Goal: Information Seeking & Learning: Learn about a topic

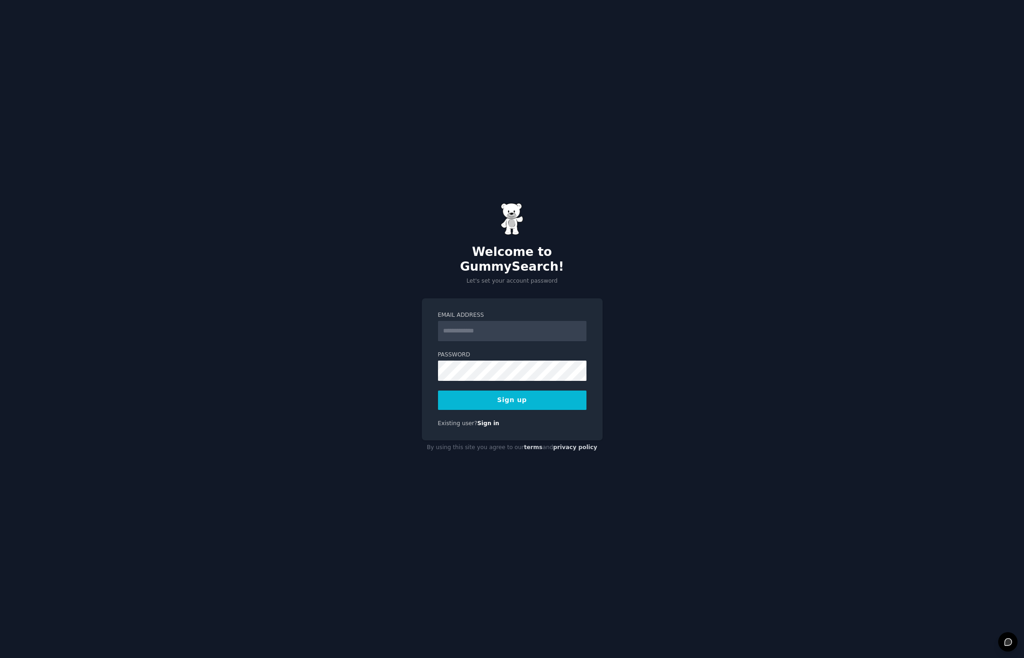
click at [487, 328] on input "Email Address" at bounding box center [512, 331] width 148 height 20
click at [776, 352] on div "Welcome to GummySearch! Let's set your account password Email Address Password …" at bounding box center [512, 329] width 1024 height 658
click at [699, 310] on div "Welcome to GummySearch! Let's set your account password Email Address Password …" at bounding box center [512, 329] width 1024 height 658
click at [484, 325] on input "Email Address" at bounding box center [512, 331] width 148 height 20
paste input "**********"
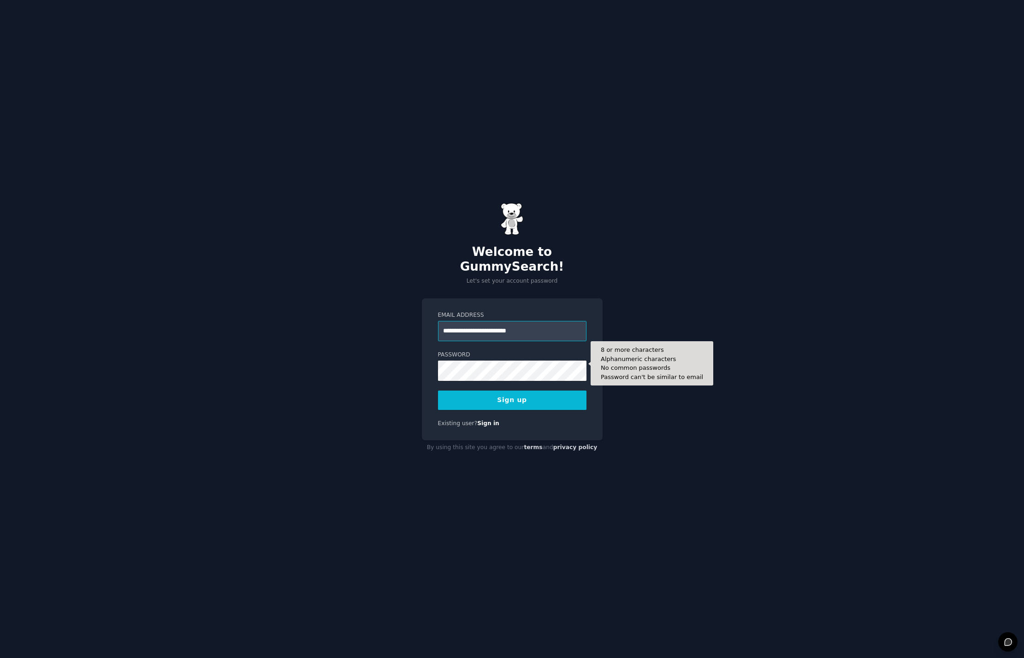
type input "**********"
click at [681, 454] on div "**********" at bounding box center [512, 329] width 1024 height 658
click at [531, 398] on button "Sign up" at bounding box center [512, 400] width 148 height 19
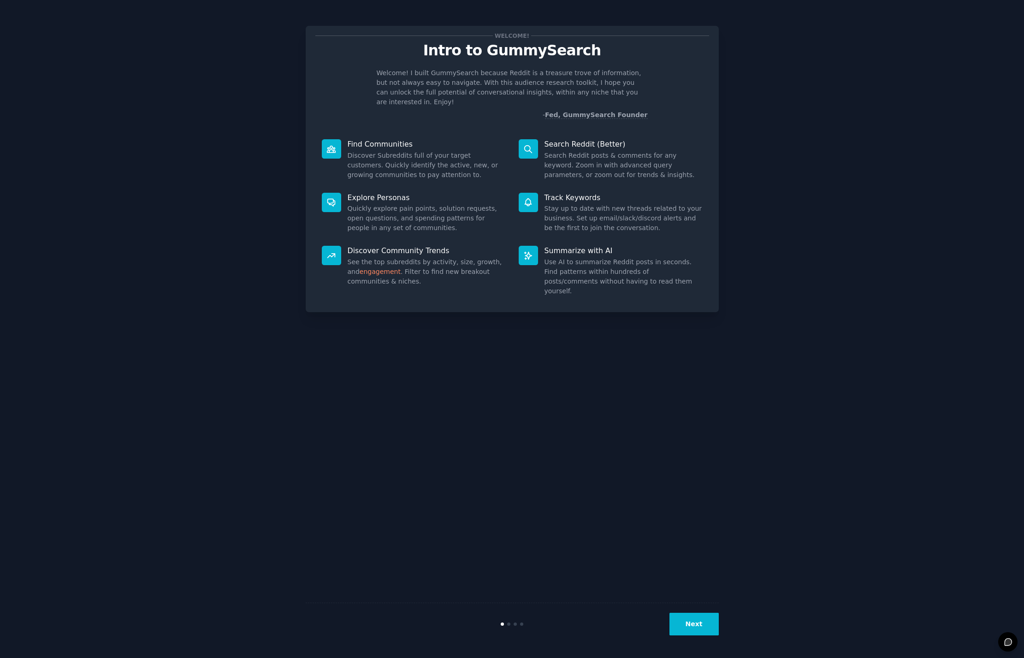
click at [704, 626] on button "Next" at bounding box center [694, 624] width 49 height 23
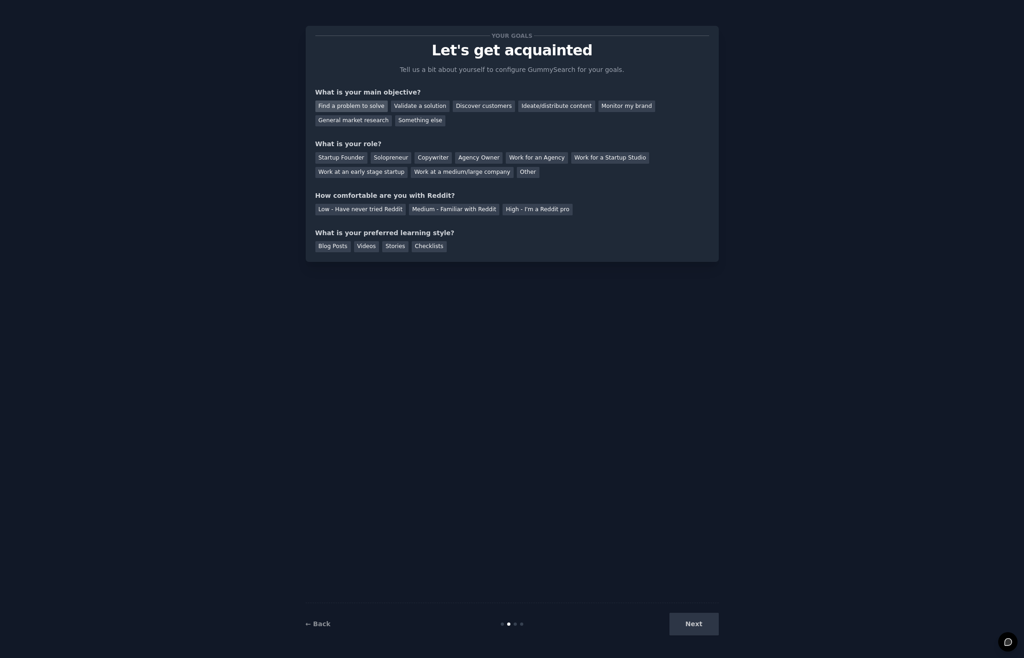
click at [341, 109] on div "Find a problem to solve" at bounding box center [351, 107] width 72 height 12
click at [574, 162] on div "Work for a Startup Studio" at bounding box center [610, 158] width 78 height 12
click at [394, 205] on div "Low - Have never tried Reddit" at bounding box center [360, 210] width 90 height 12
click at [336, 246] on div "Blog Posts" at bounding box center [333, 247] width 36 height 12
click at [700, 627] on button "Next" at bounding box center [694, 624] width 49 height 23
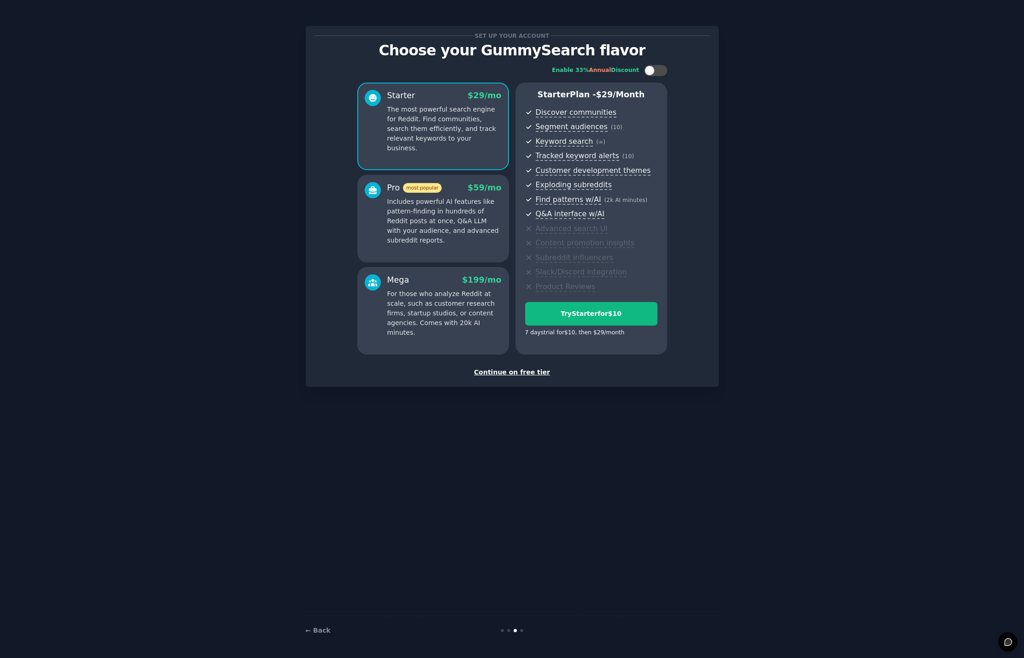
click at [520, 372] on div "Continue on free tier" at bounding box center [512, 372] width 394 height 10
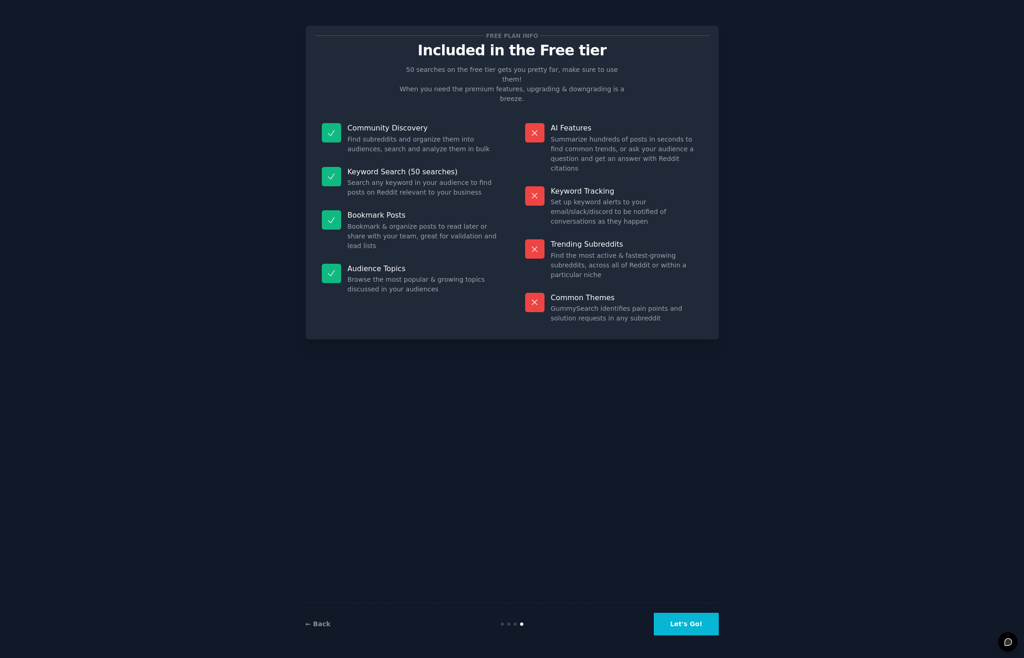
click at [690, 630] on button "Let's Go!" at bounding box center [686, 624] width 65 height 23
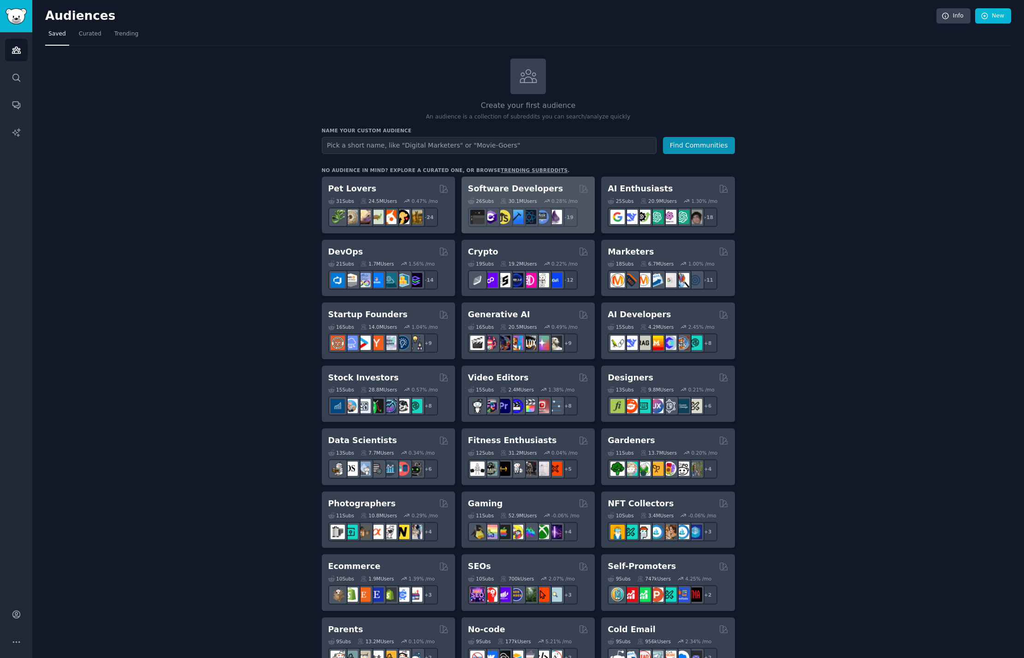
click at [504, 181] on div "Software Developers 26 Sub s 30.1M Users 0.28 % /mo + 19" at bounding box center [528, 205] width 133 height 57
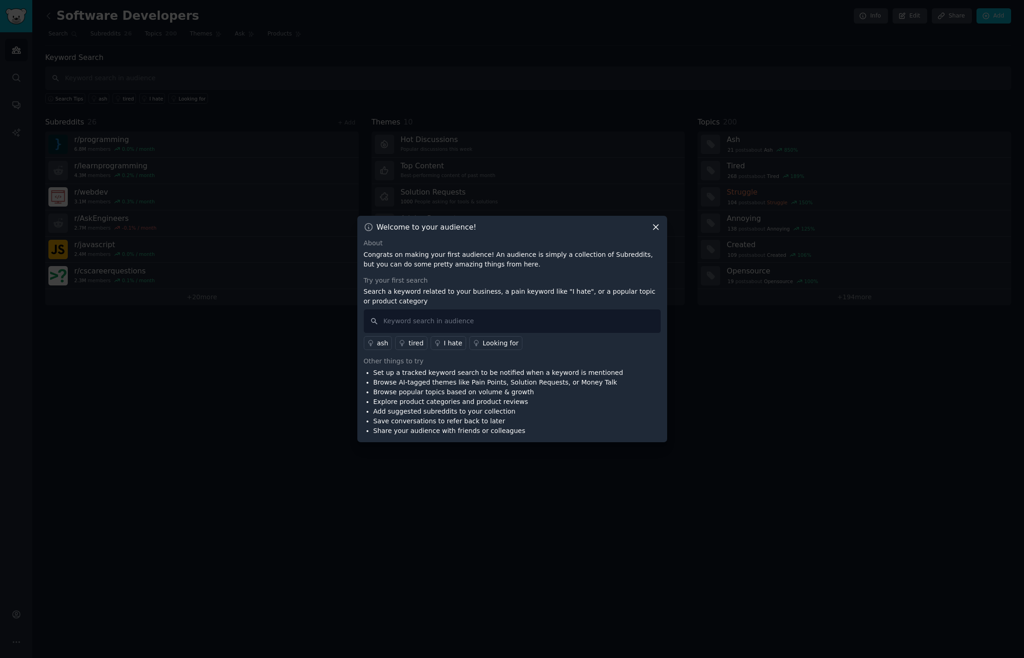
click at [453, 226] on h3 "Welcome to your audience!" at bounding box center [427, 227] width 100 height 10
click at [451, 246] on icon at bounding box center [448, 249] width 6 height 6
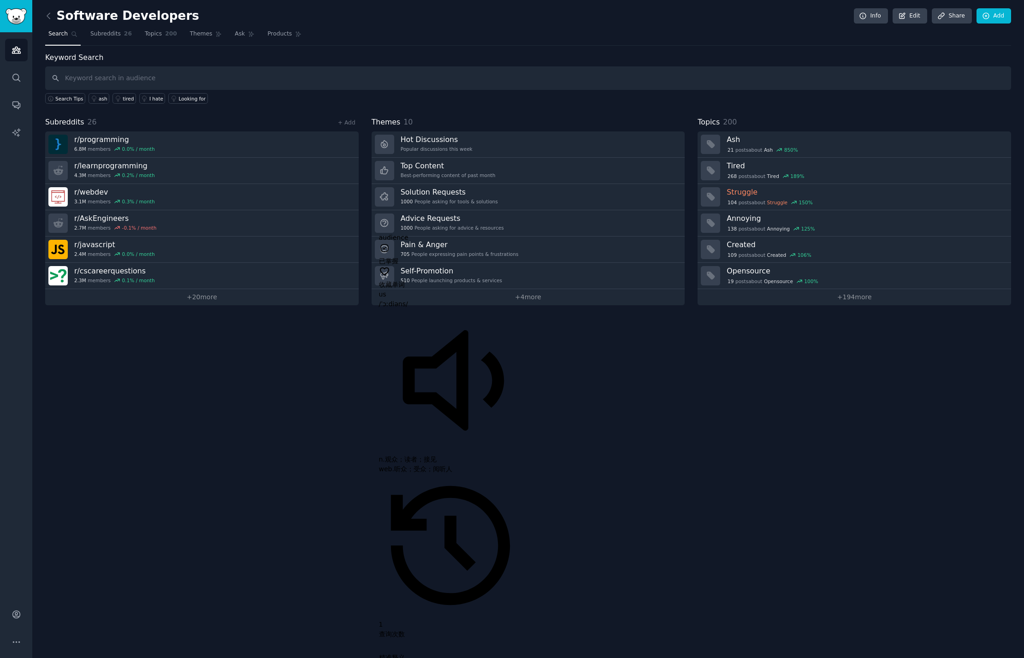
click at [416, 371] on div "Software Developers Info Edit Share Add Search Subreddits 26 Topics 200 Themes …" at bounding box center [528, 329] width 992 height 658
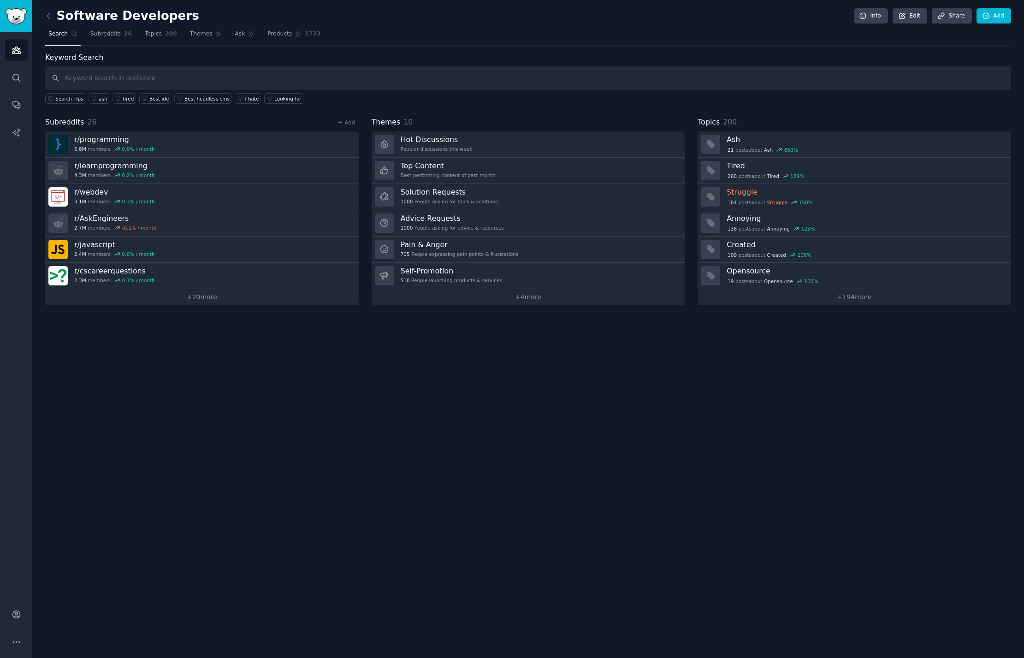
click at [298, 349] on div "Software Developers Info Edit Share Add Search Subreddits 26 Topics 200 Themes …" at bounding box center [528, 329] width 992 height 658
click at [101, 33] on span "Subreddits" at bounding box center [105, 34] width 30 height 8
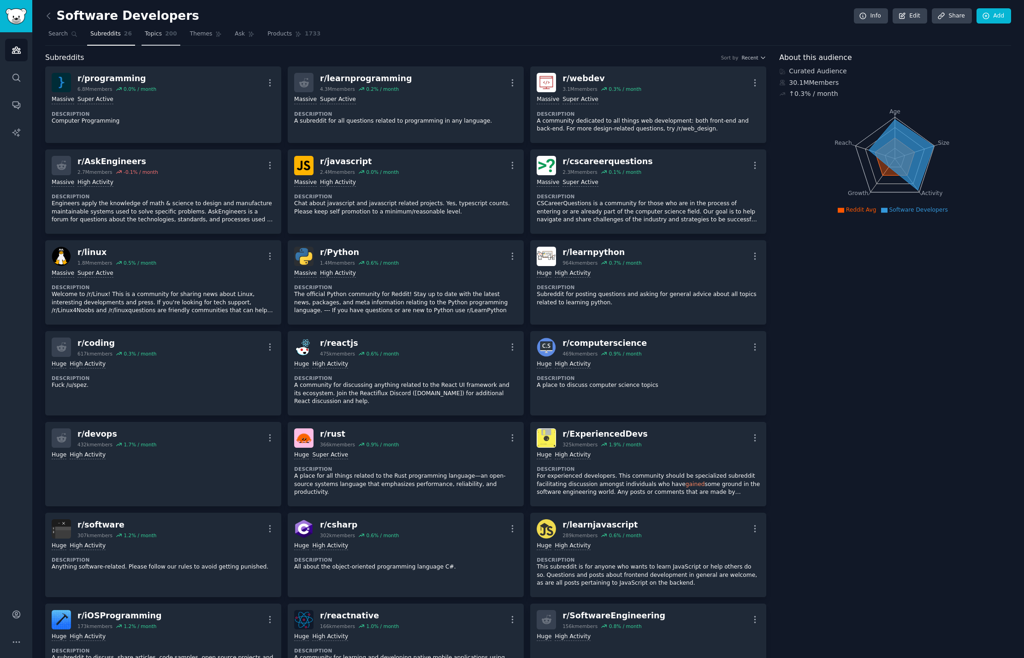
click at [157, 37] on span "Topics" at bounding box center [153, 34] width 17 height 8
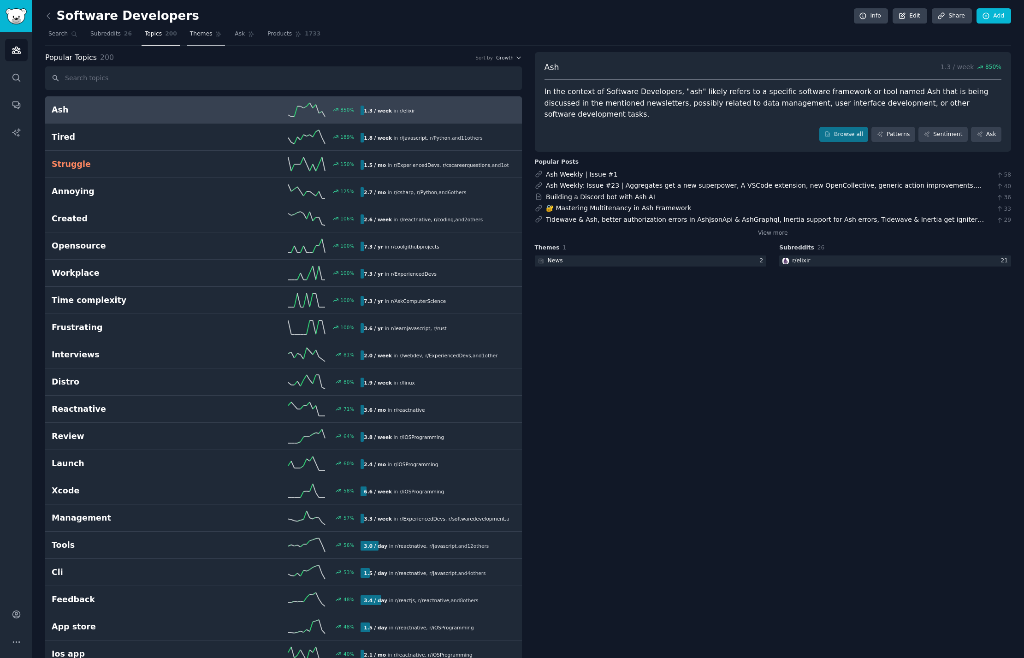
click at [192, 36] on span "Themes" at bounding box center [201, 34] width 23 height 8
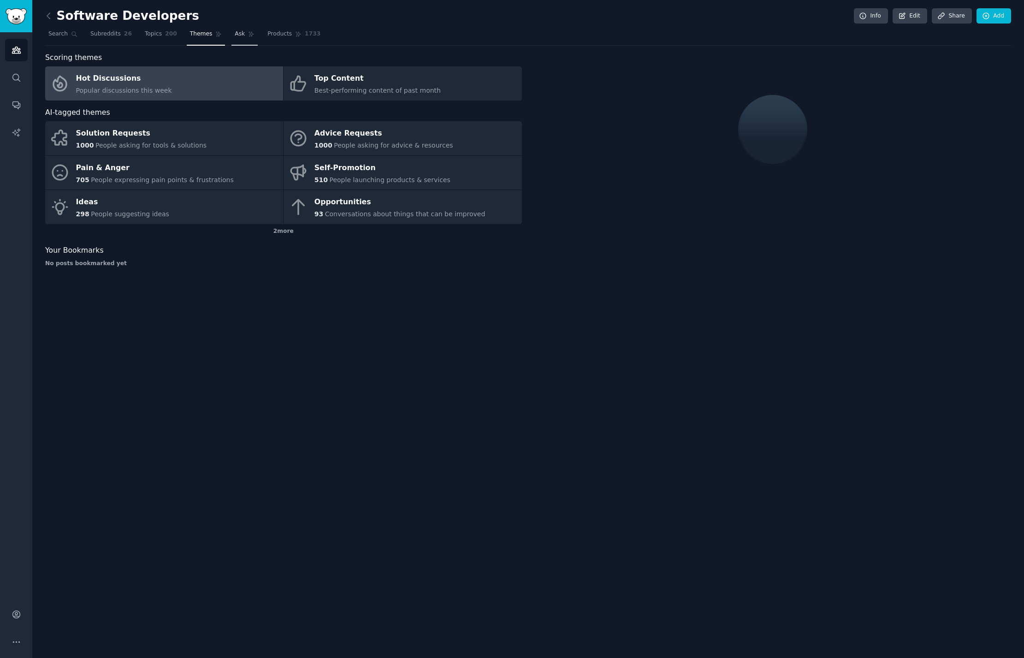
click at [239, 38] on link "Ask" at bounding box center [244, 36] width 26 height 19
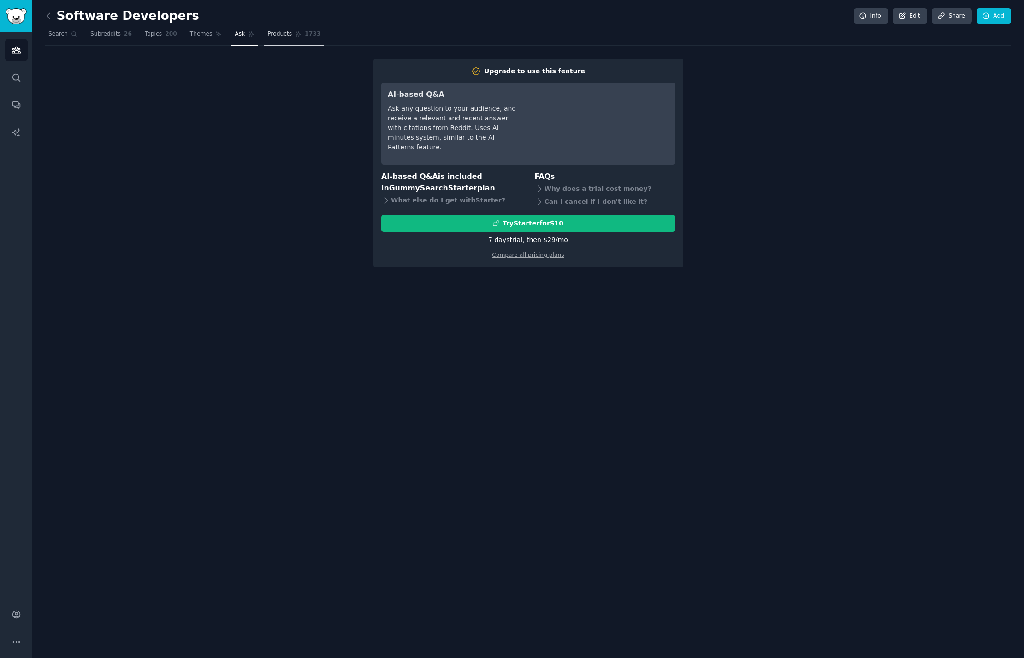
click at [278, 41] on link "Products 1733" at bounding box center [293, 36] width 59 height 19
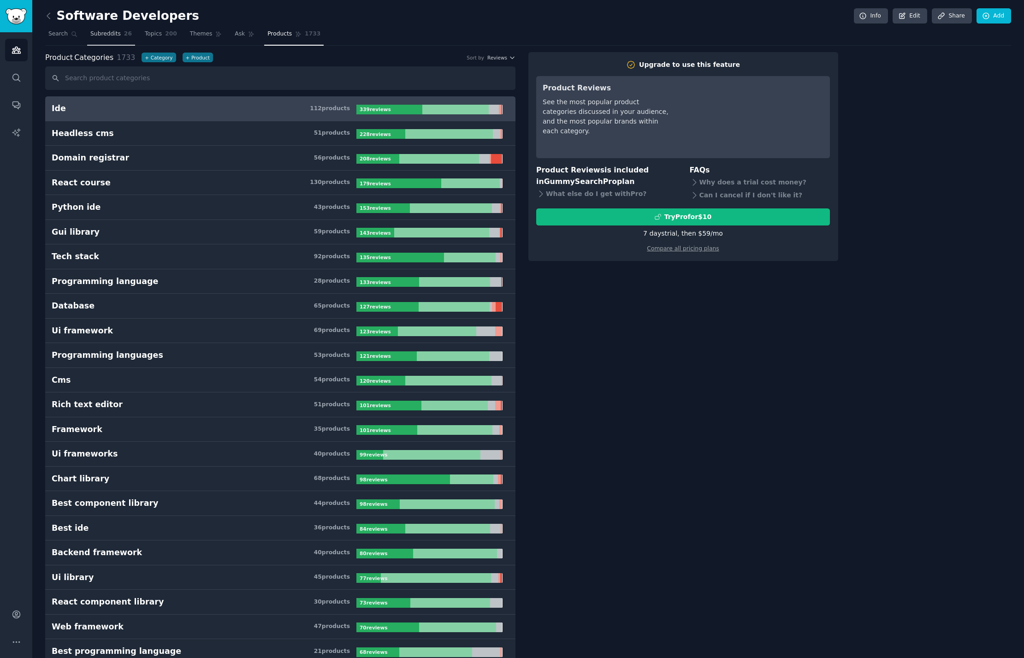
click at [101, 33] on span "Subreddits" at bounding box center [105, 34] width 30 height 8
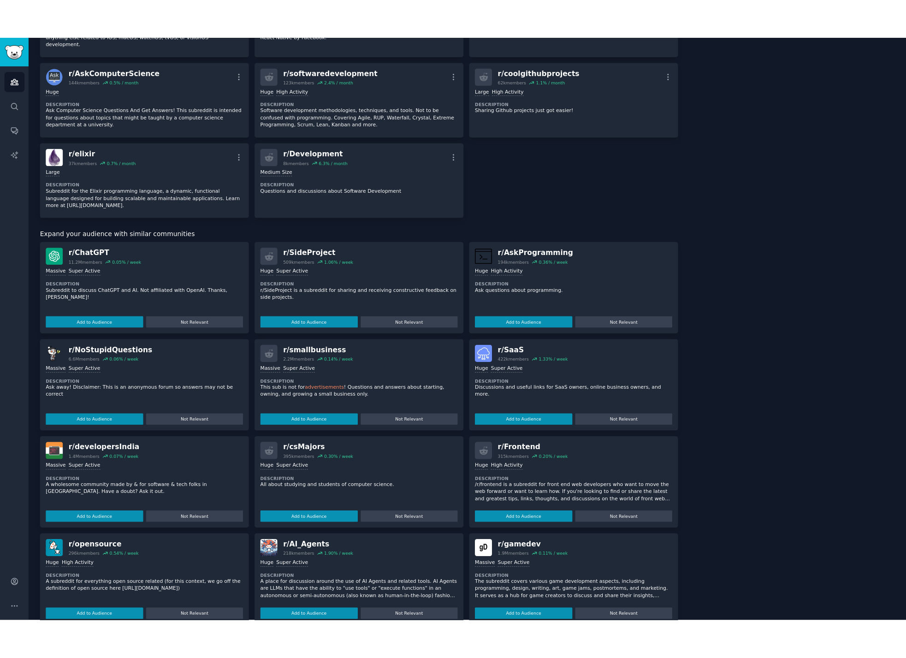
scroll to position [668, 0]
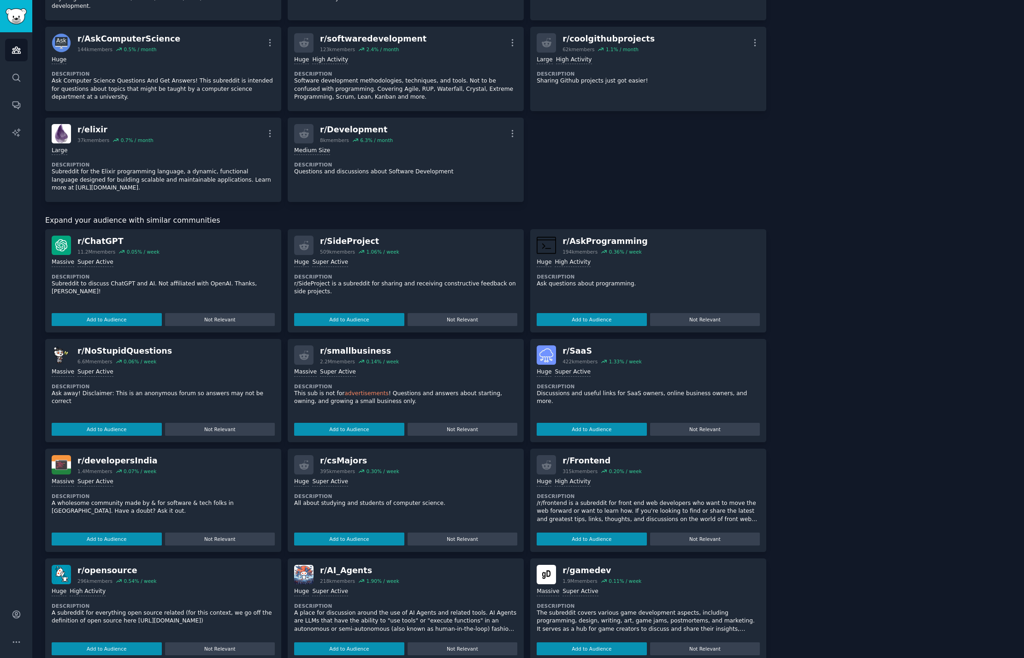
click at [954, 130] on div "About this audience Curated Audience 30.1M Members ↑ 0.3 % / month Age Size Act…" at bounding box center [895, 23] width 232 height 1278
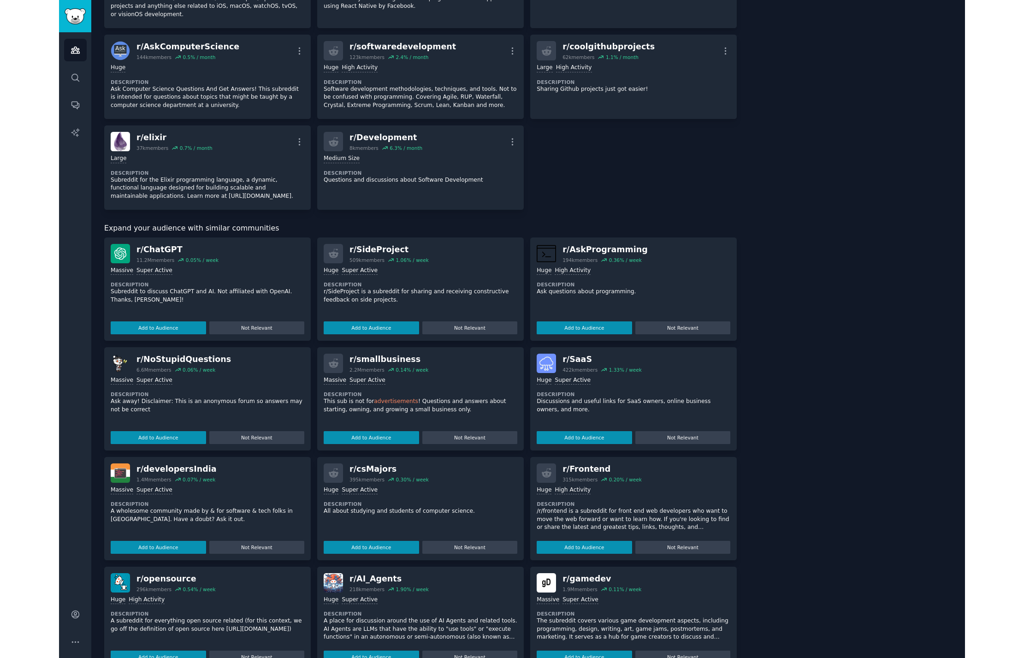
scroll to position [670, 0]
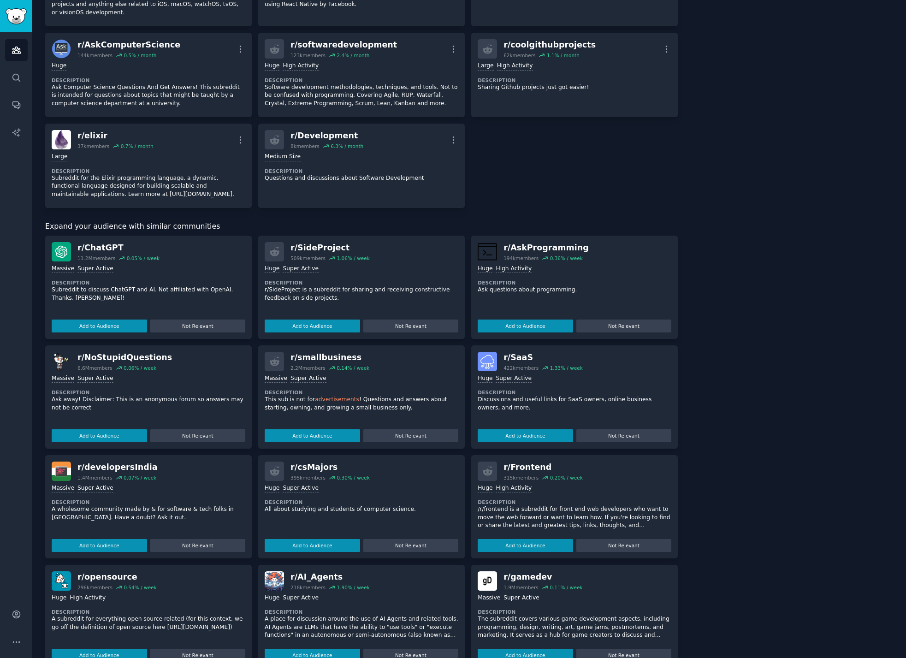
click at [792, 89] on div "About this audience Curated Audience 30.1M Members ↑ 0.3 % / month Age Size Act…" at bounding box center [792, 26] width 202 height 1286
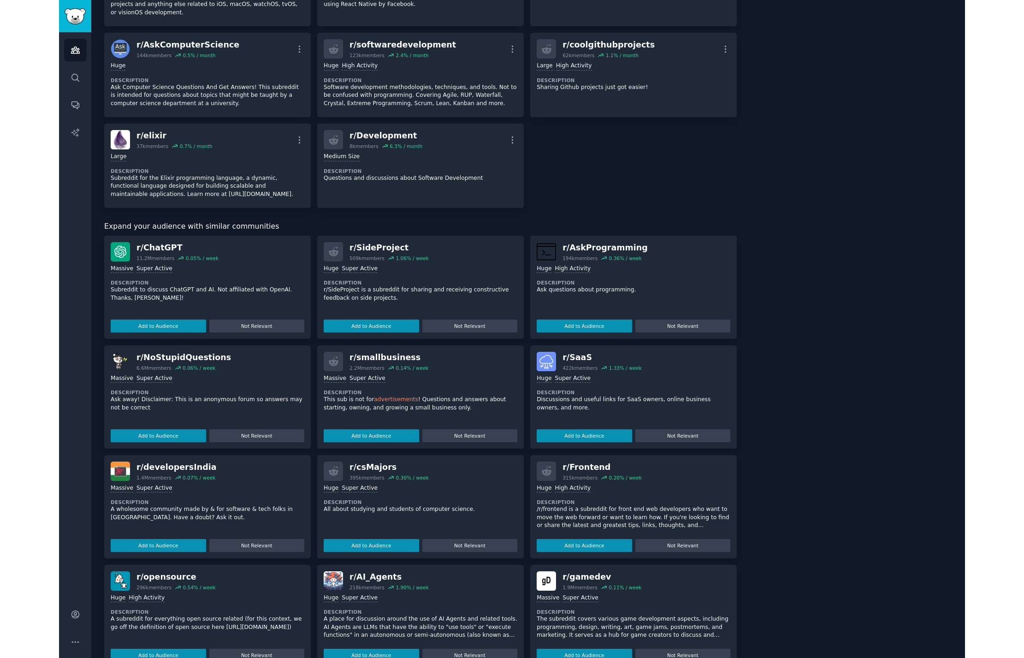
scroll to position [668, 0]
